Goal: Information Seeking & Learning: Find contact information

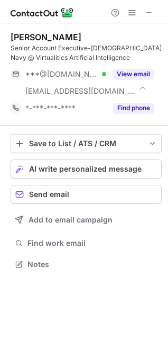
scroll to position [257, 168]
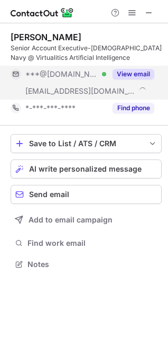
click at [142, 72] on button "View email" at bounding box center [134, 74] width 42 height 11
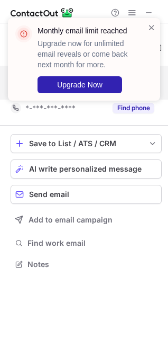
scroll to position [240, 168]
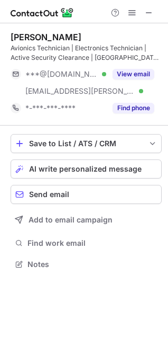
scroll to position [257, 168]
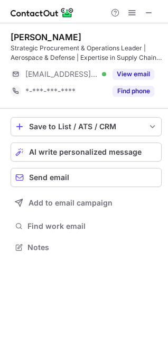
scroll to position [240, 168]
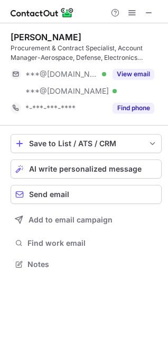
scroll to position [257, 168]
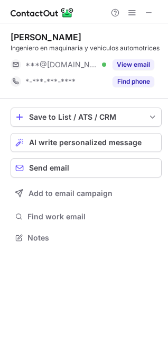
scroll to position [230, 168]
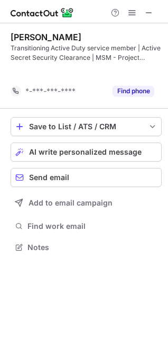
scroll to position [223, 168]
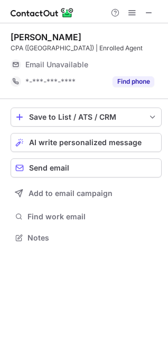
scroll to position [230, 168]
